Goal: Navigation & Orientation: Find specific page/section

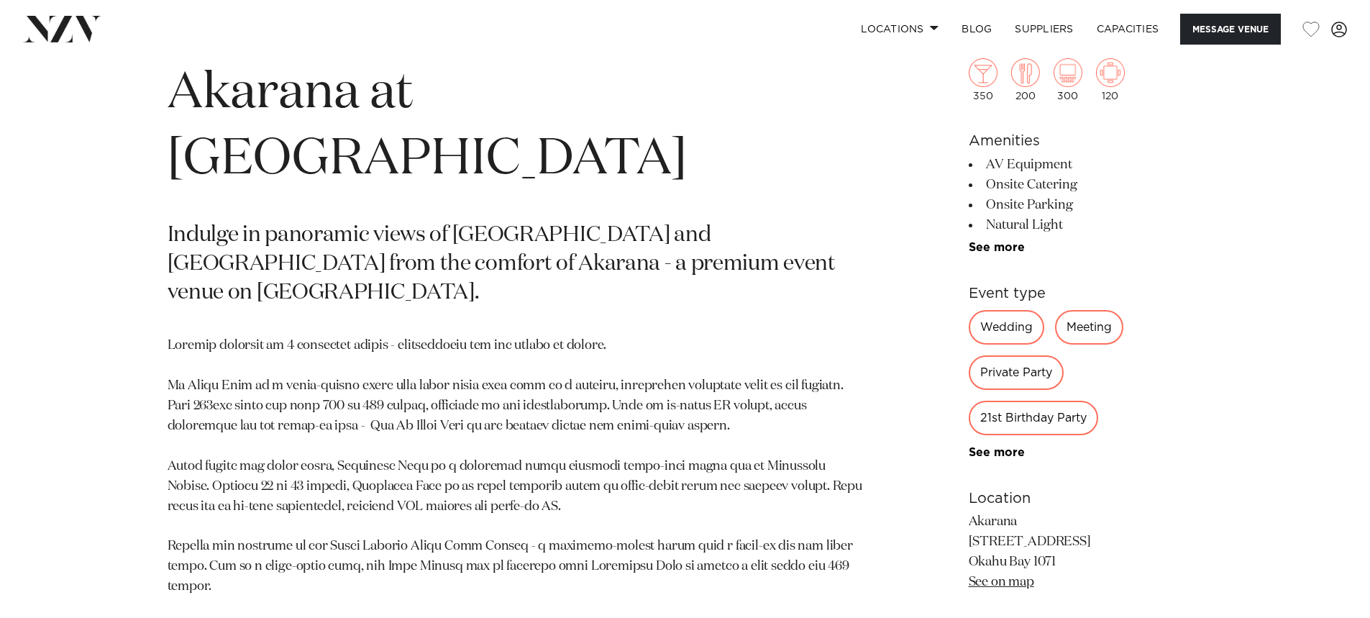
scroll to position [719, 0]
click at [997, 248] on link "See more" at bounding box center [1025, 248] width 112 height 12
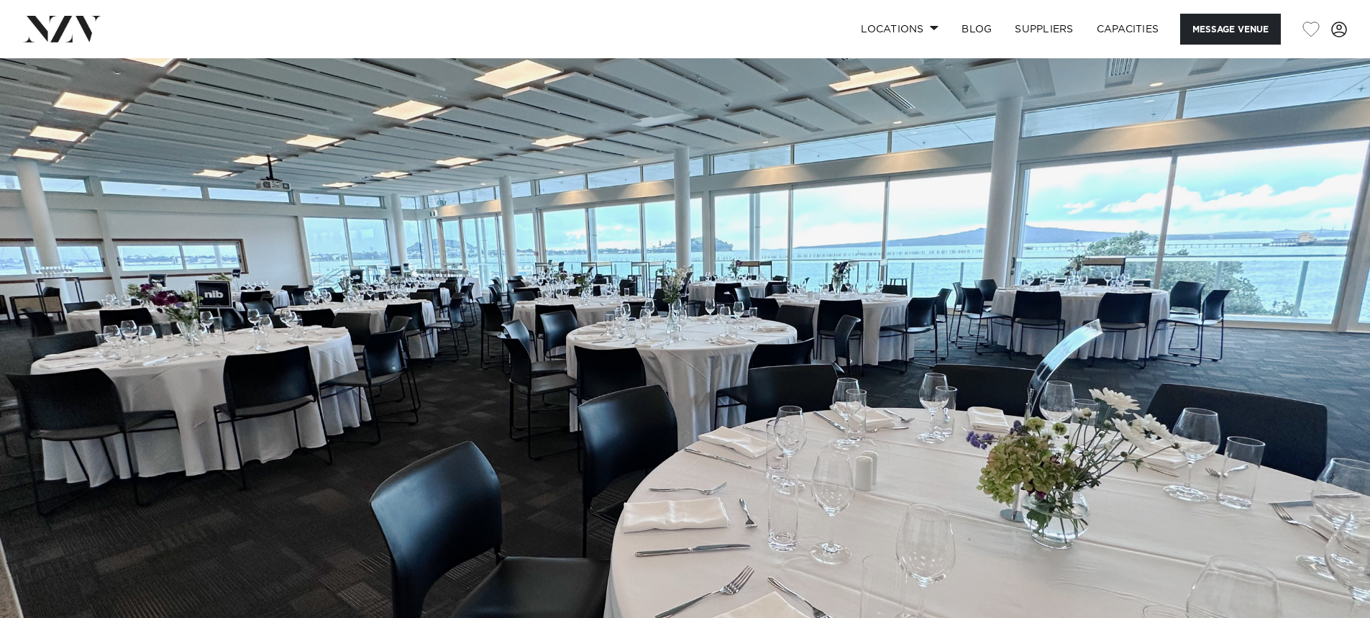
scroll to position [0, 0]
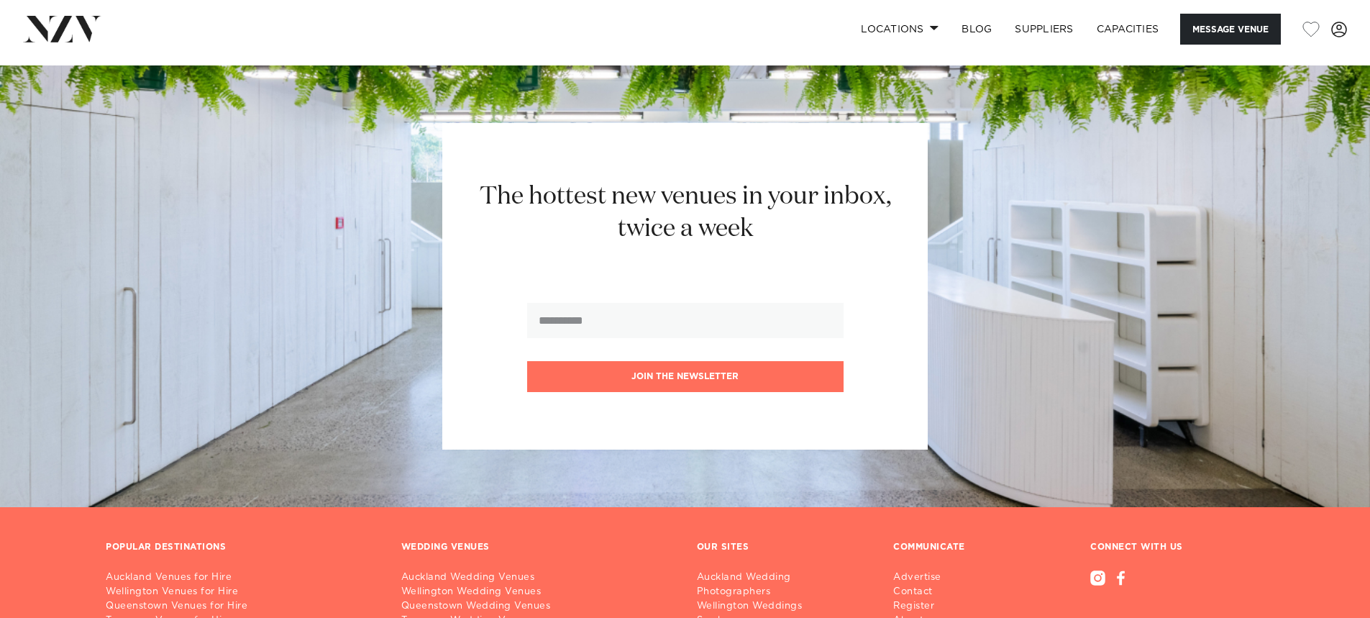
scroll to position [2238, 0]
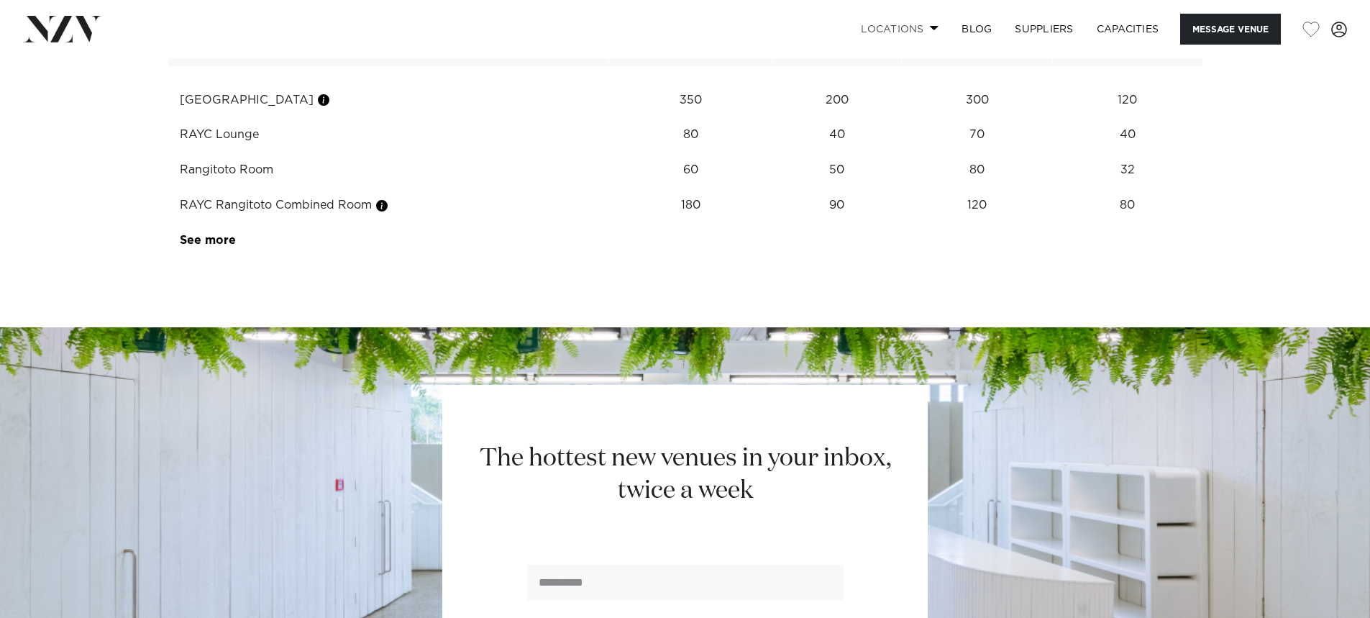
click at [910, 27] on link "Locations" at bounding box center [899, 29] width 101 height 31
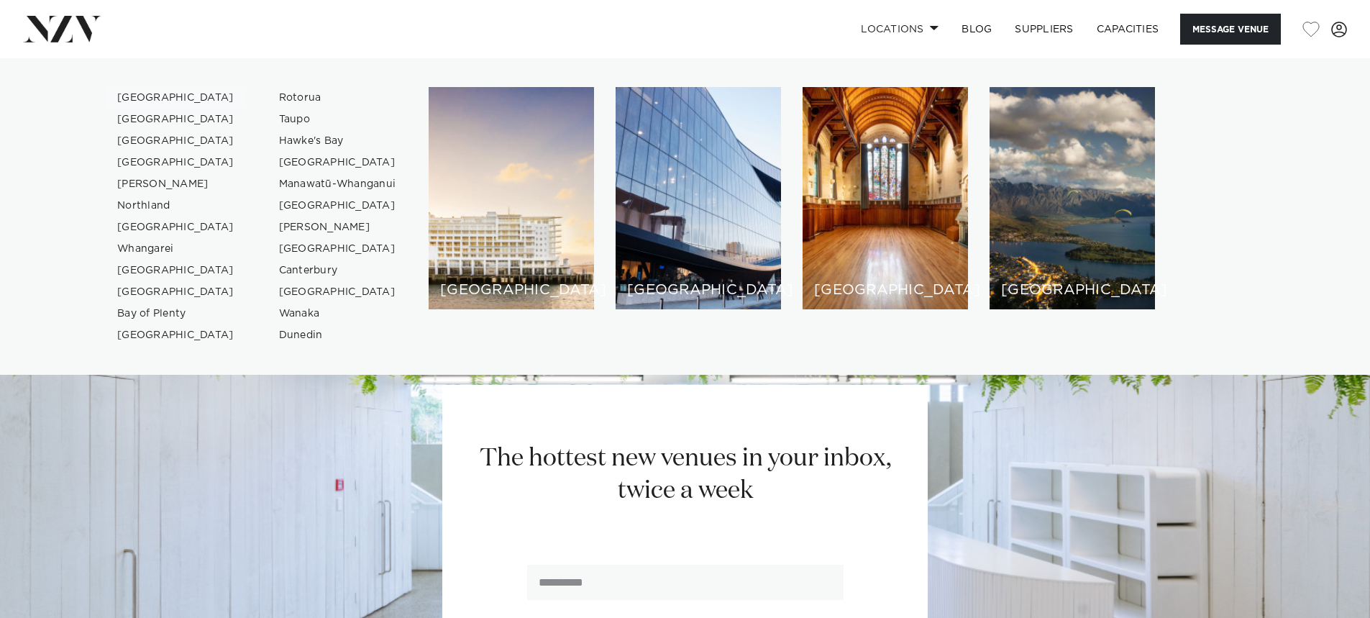
click at [146, 99] on link "[GEOGRAPHIC_DATA]" at bounding box center [176, 98] width 140 height 22
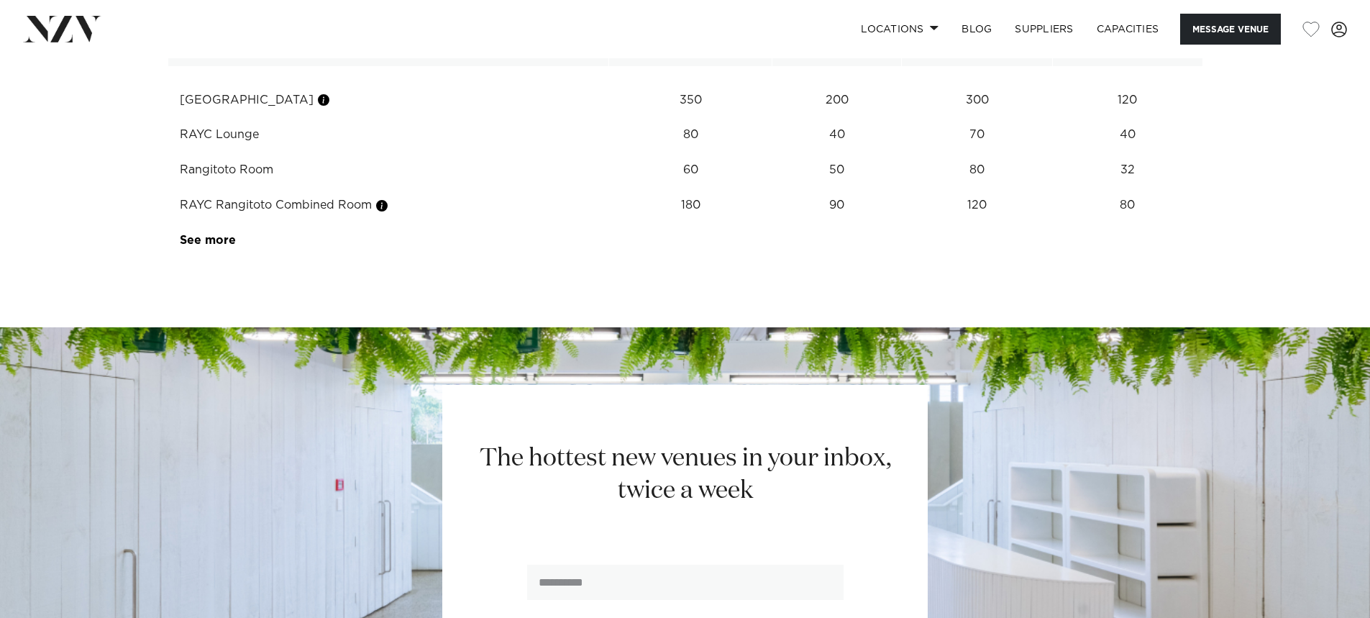
scroll to position [2233, 0]
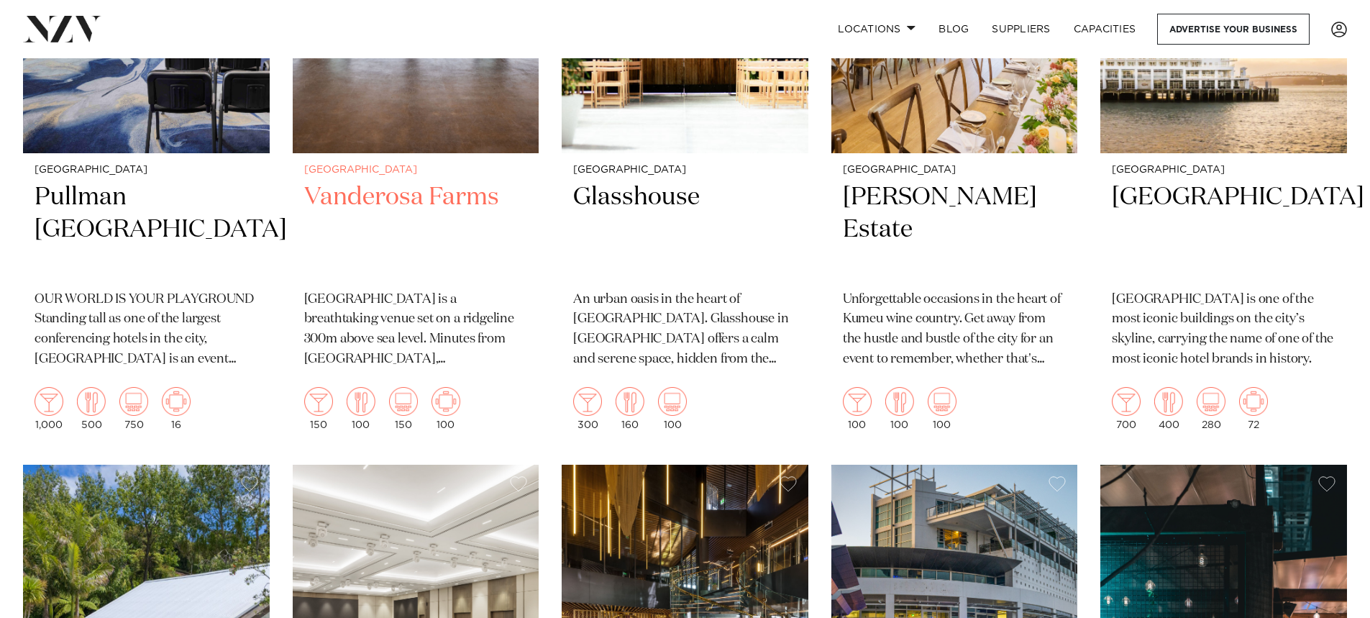
scroll to position [647, 0]
